Goal: Transaction & Acquisition: Purchase product/service

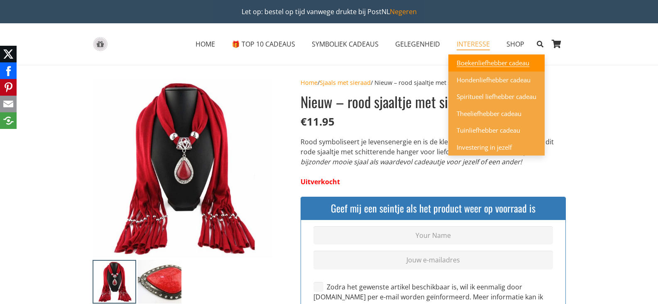
click at [468, 63] on span "Boekenliefhebber cadeau" at bounding box center [493, 63] width 73 height 8
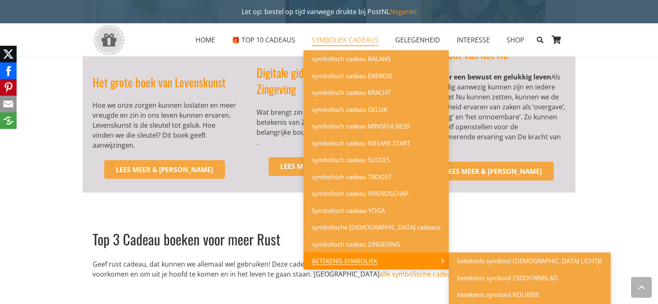
scroll to position [955, 0]
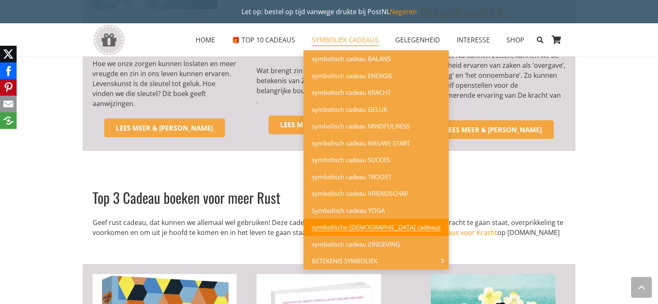
click at [368, 225] on span "symbolische [DEMOGRAPHIC_DATA] cadeaus" at bounding box center [376, 227] width 129 height 8
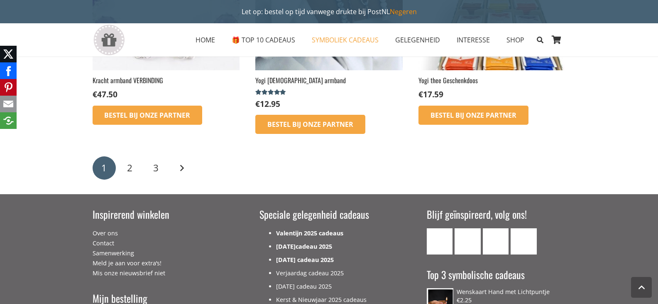
scroll to position [1371, 0]
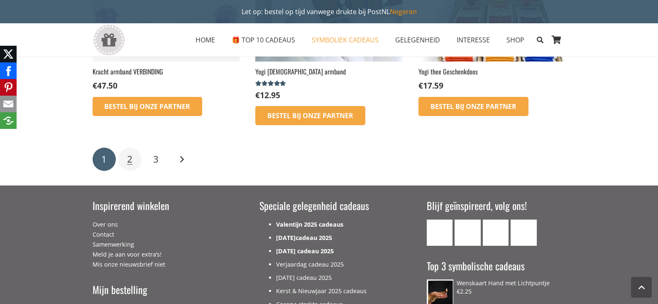
click at [127, 152] on span "2" at bounding box center [129, 158] width 5 height 13
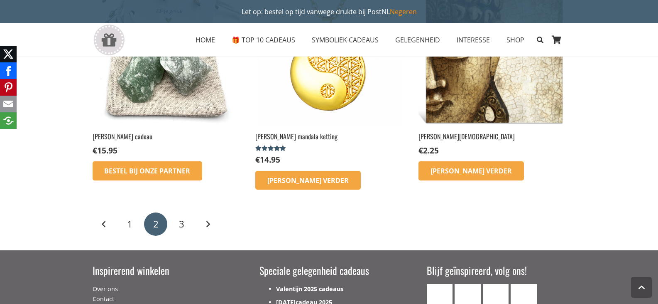
scroll to position [1080, 0]
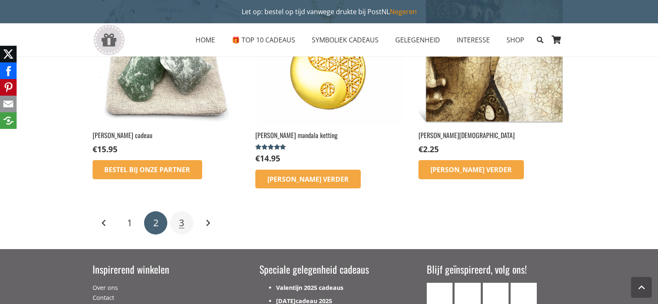
click at [181, 216] on span "3" at bounding box center [181, 222] width 5 height 13
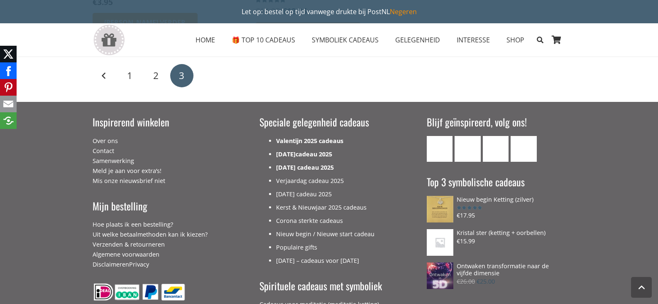
scroll to position [332, 0]
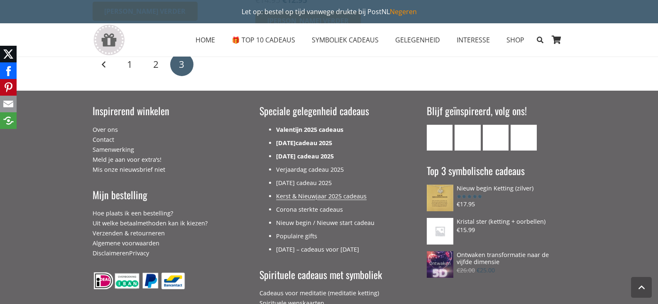
click at [344, 192] on link "Kerst & Nieuwjaar 2025 cadeaus" at bounding box center [321, 196] width 91 height 8
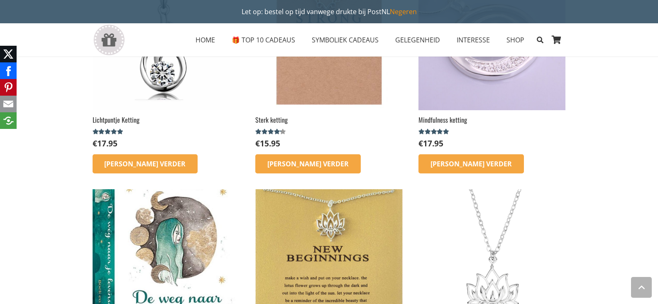
scroll to position [1080, 0]
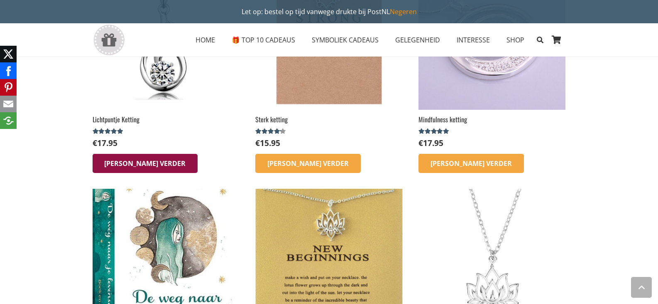
click at [139, 162] on icon "Lees meer over “Lichtpuntje Ketting”" at bounding box center [145, 163] width 12 height 12
